Goal: Answer question/provide support: Share knowledge or assist other users

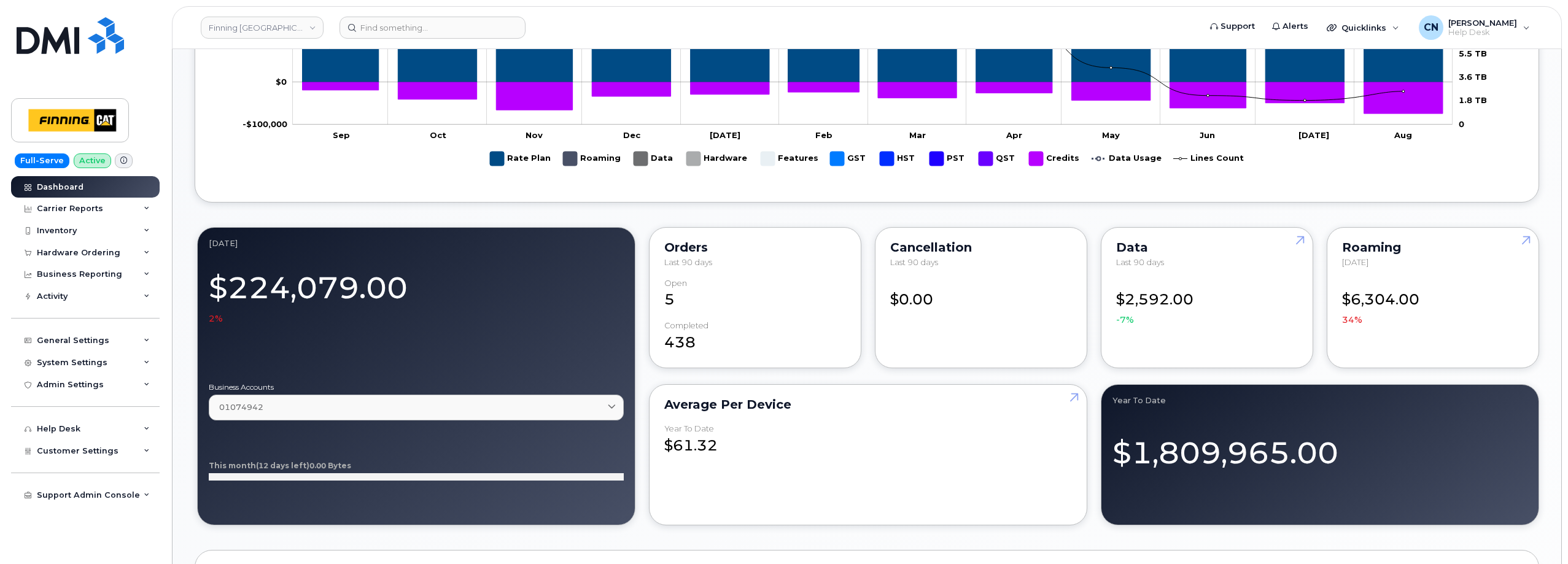
scroll to position [1166, 0]
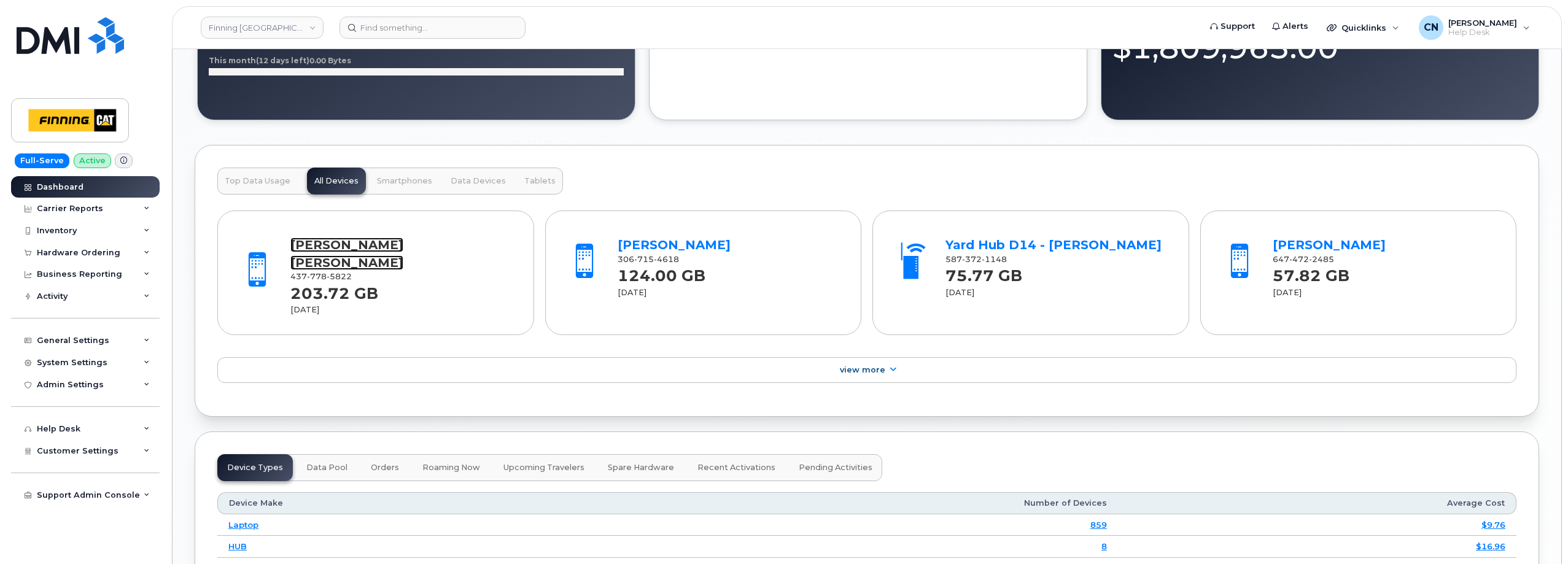
click at [321, 237] on link "[PERSON_NAME] [PERSON_NAME]" at bounding box center [347, 254] width 113 height 33
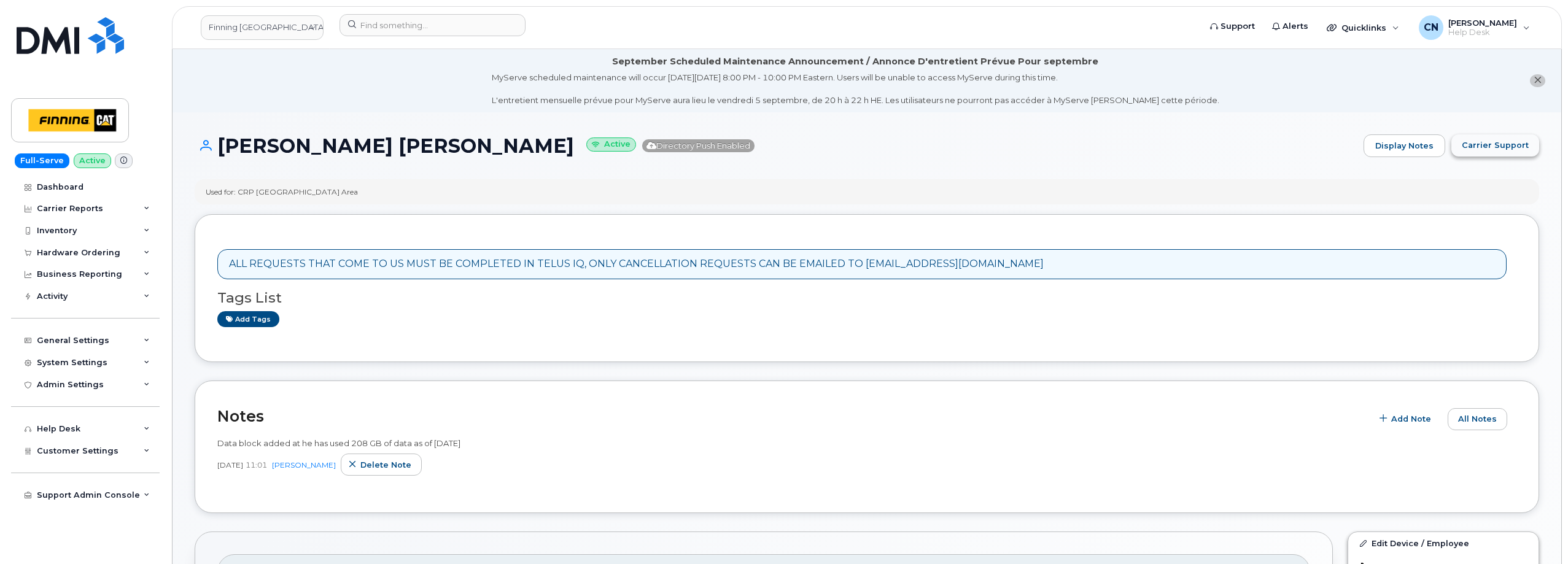
click at [1485, 141] on span "Carrier Support" at bounding box center [1494, 145] width 67 height 11
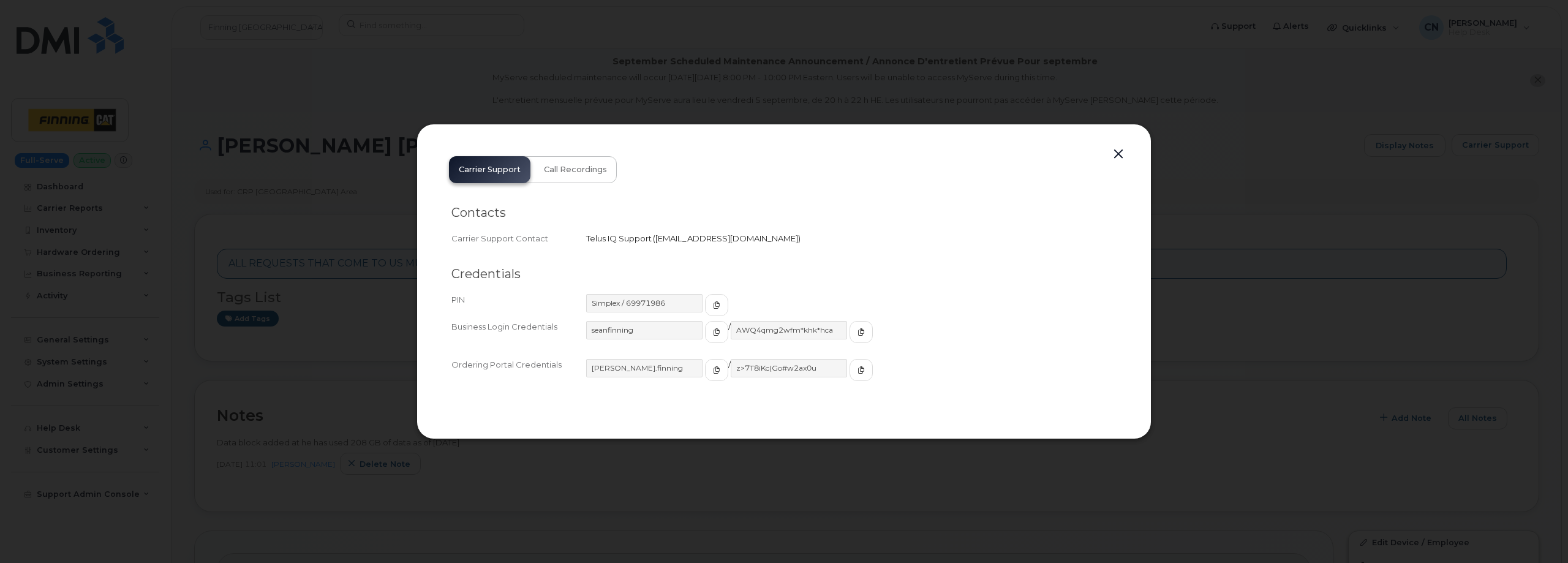
click at [1112, 152] on button "button" at bounding box center [1119, 155] width 18 height 17
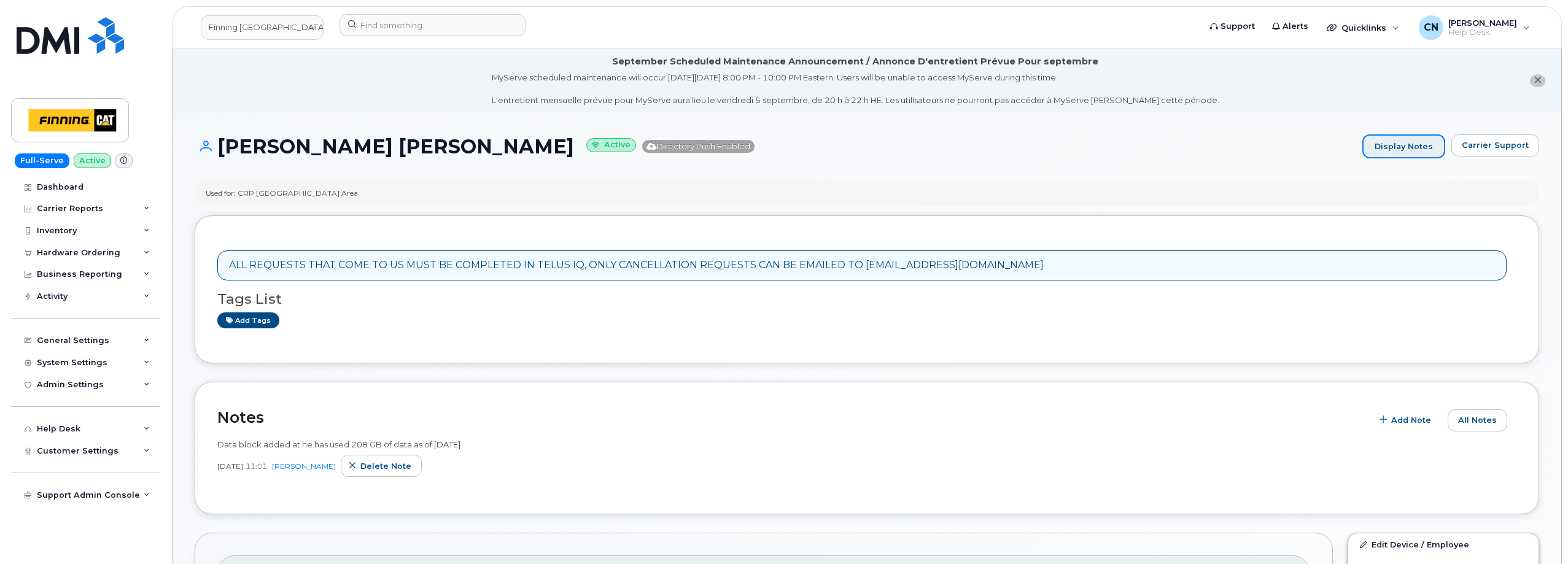
click at [1398, 150] on link "Display Notes" at bounding box center [1403, 146] width 83 height 25
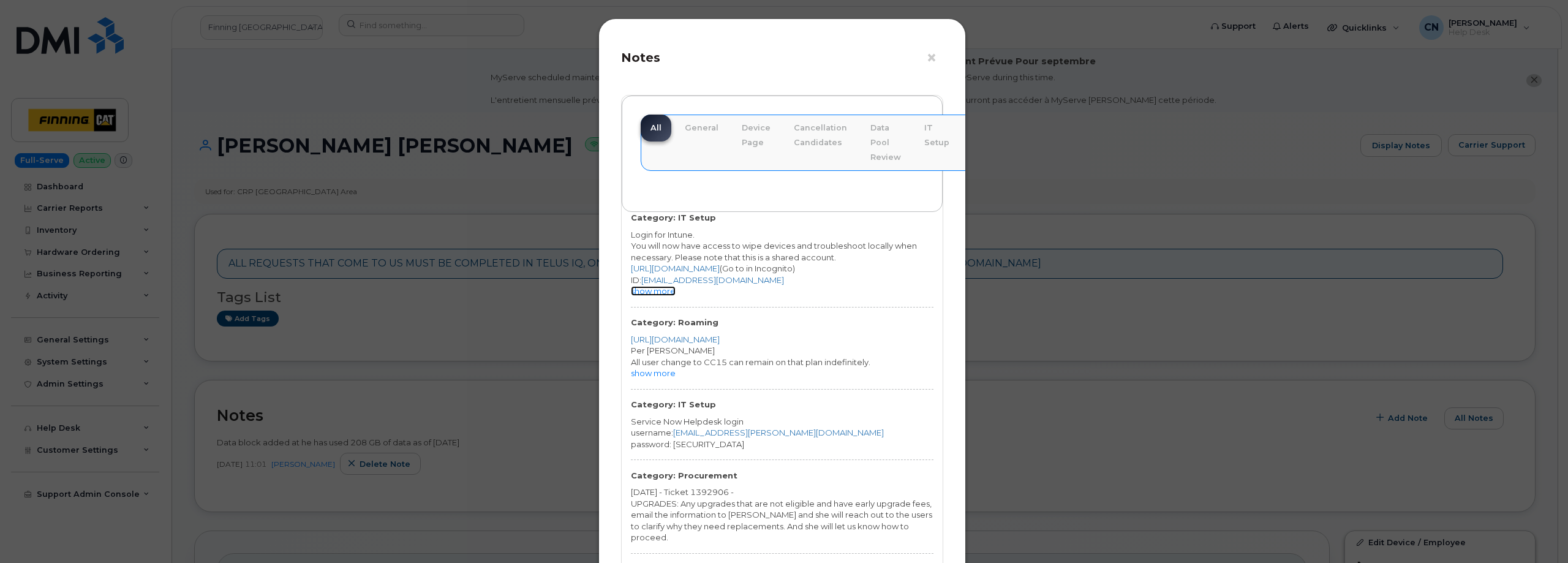
click at [660, 291] on link "show more" at bounding box center [652, 291] width 44 height 10
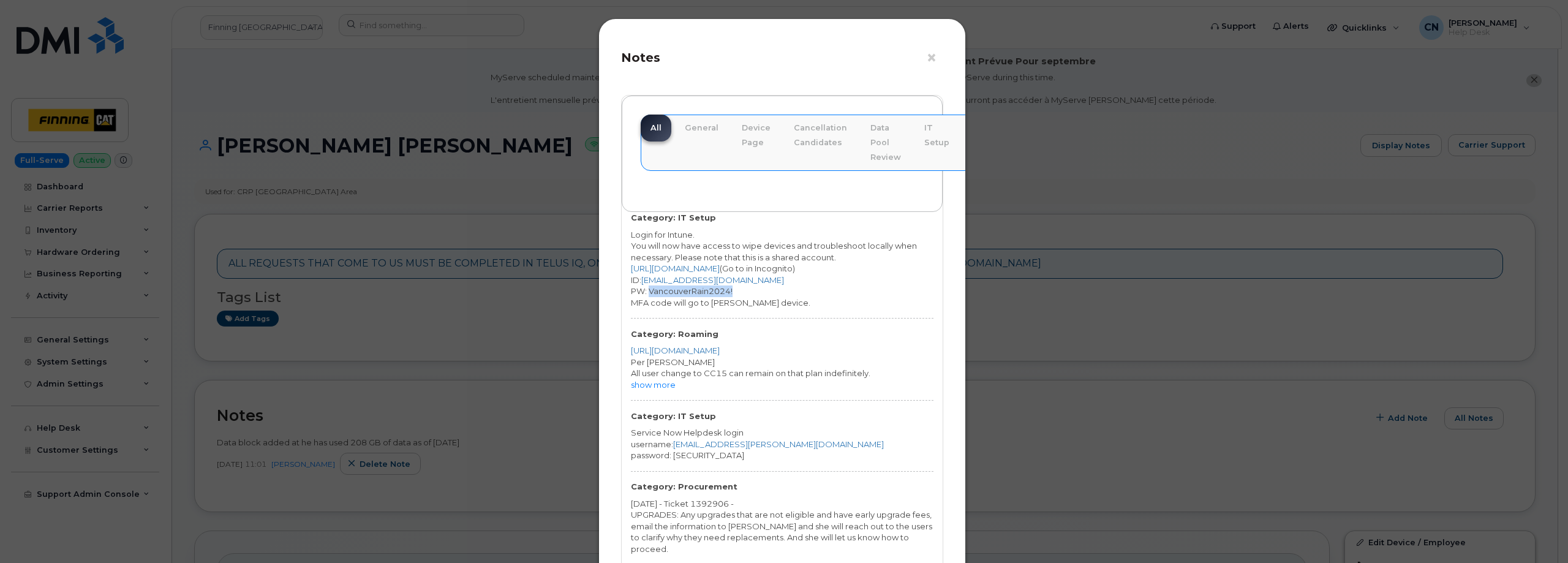
drag, startPoint x: 740, startPoint y: 294, endPoint x: 649, endPoint y: 289, distance: 91.1
click at [649, 289] on div "PW: VancouverRain2024!" at bounding box center [782, 291] width 303 height 11
copy div "VancouverRain2024!"
click at [933, 61] on button "×" at bounding box center [935, 58] width 17 height 18
